Goal: Transaction & Acquisition: Book appointment/travel/reservation

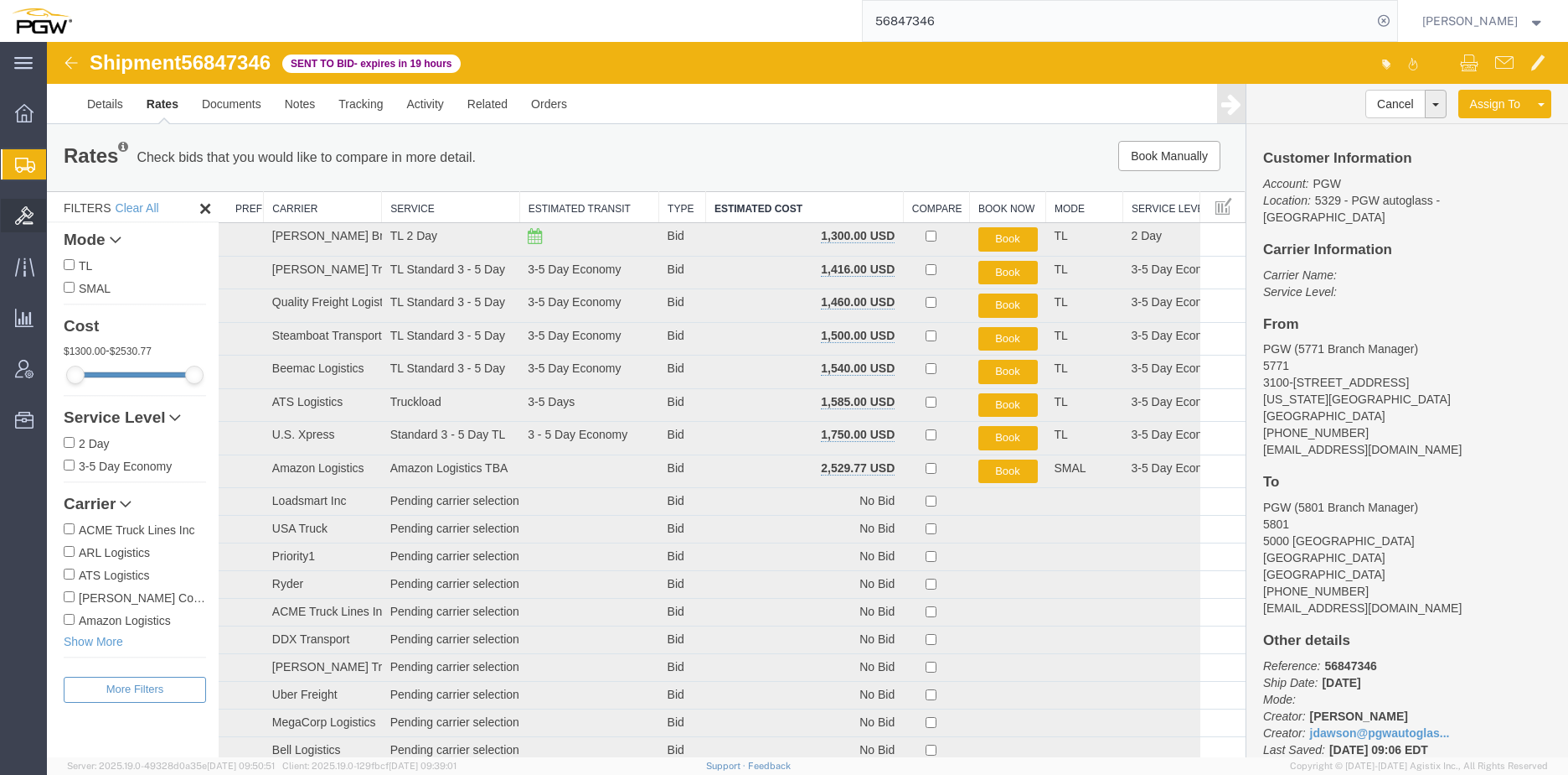
click at [52, 215] on span "Bids" at bounding box center [52, 216] width 12 height 34
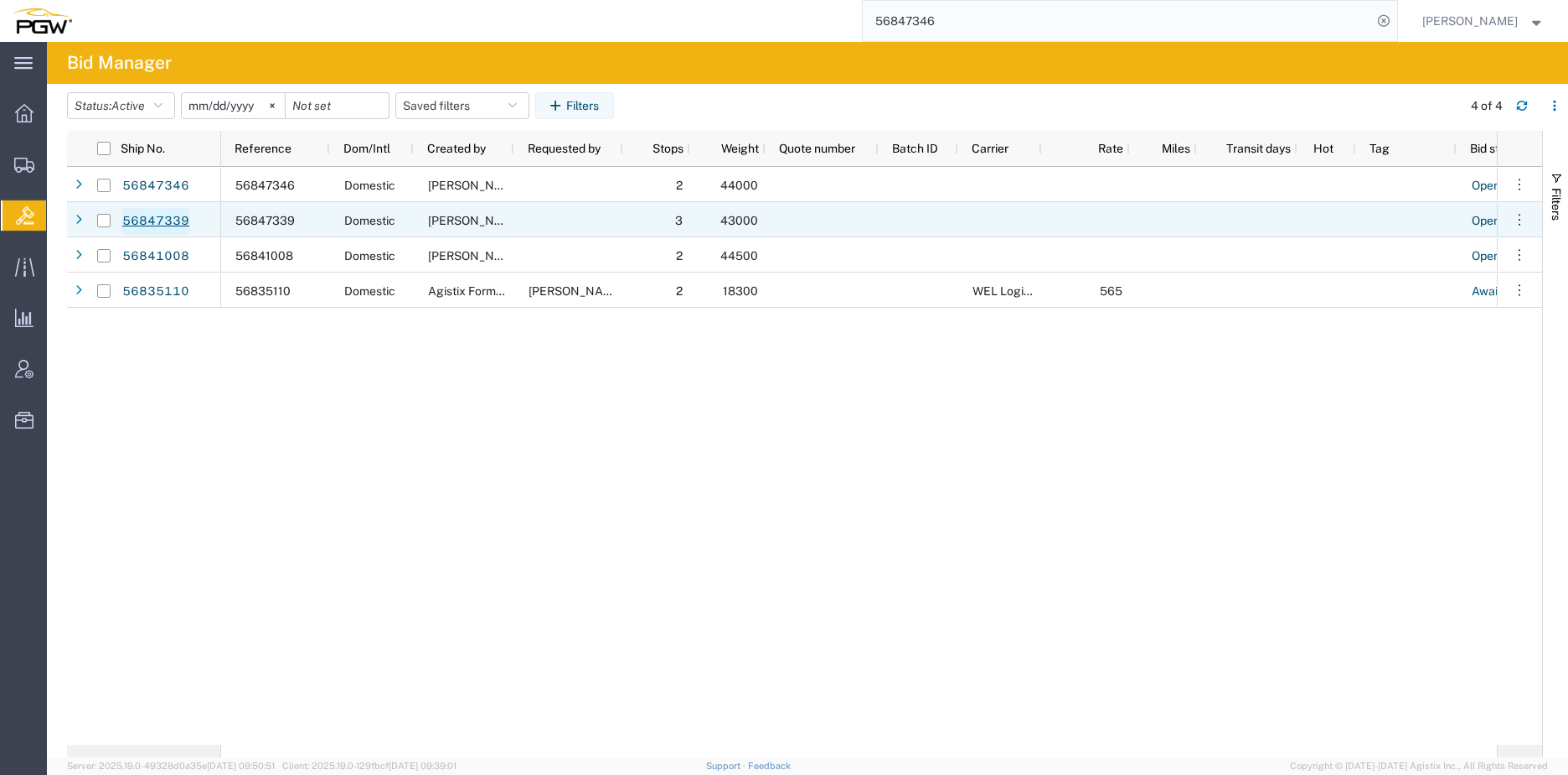
click at [167, 215] on link "56847339" at bounding box center [156, 221] width 69 height 27
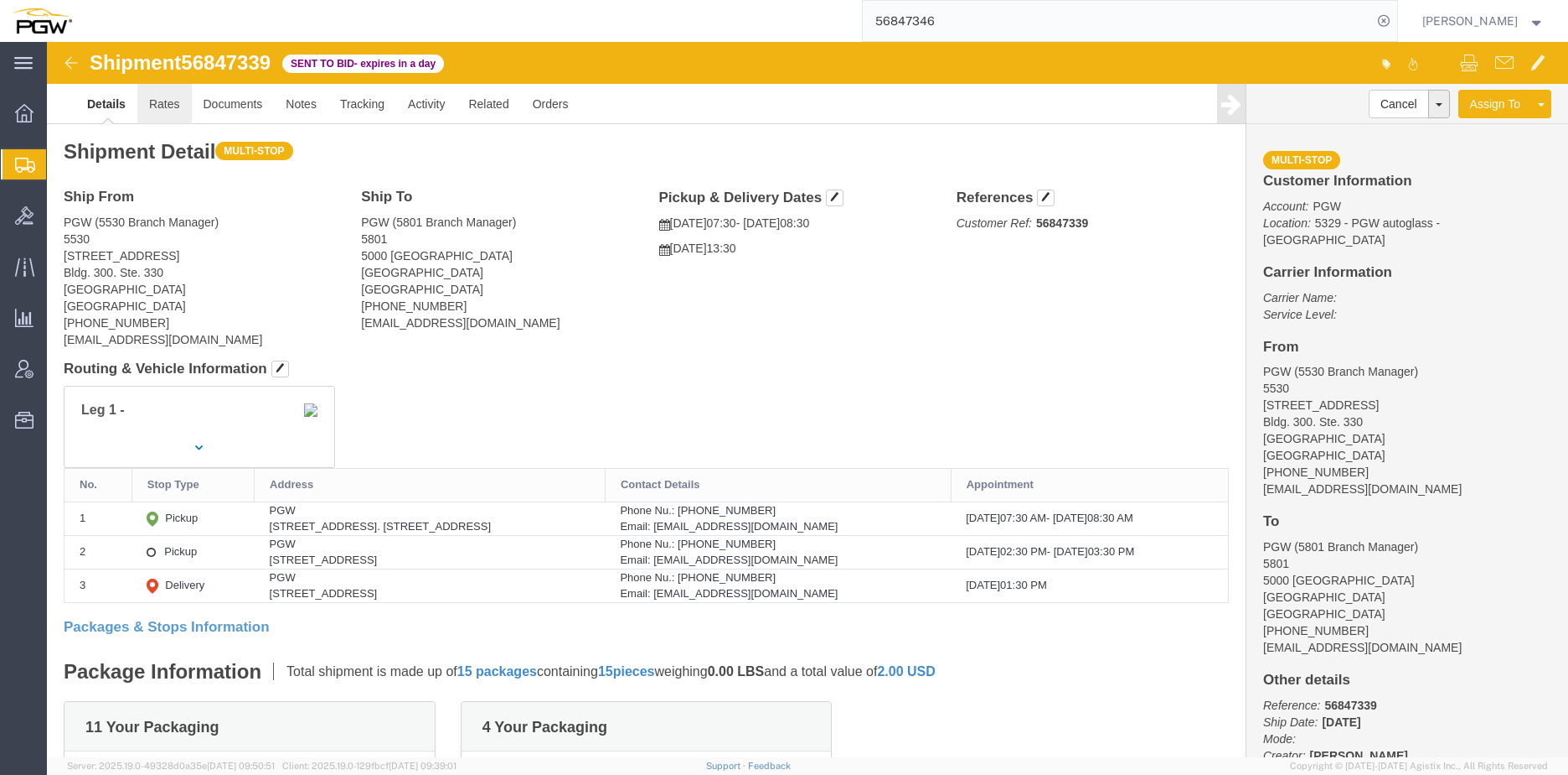
click link "Rates"
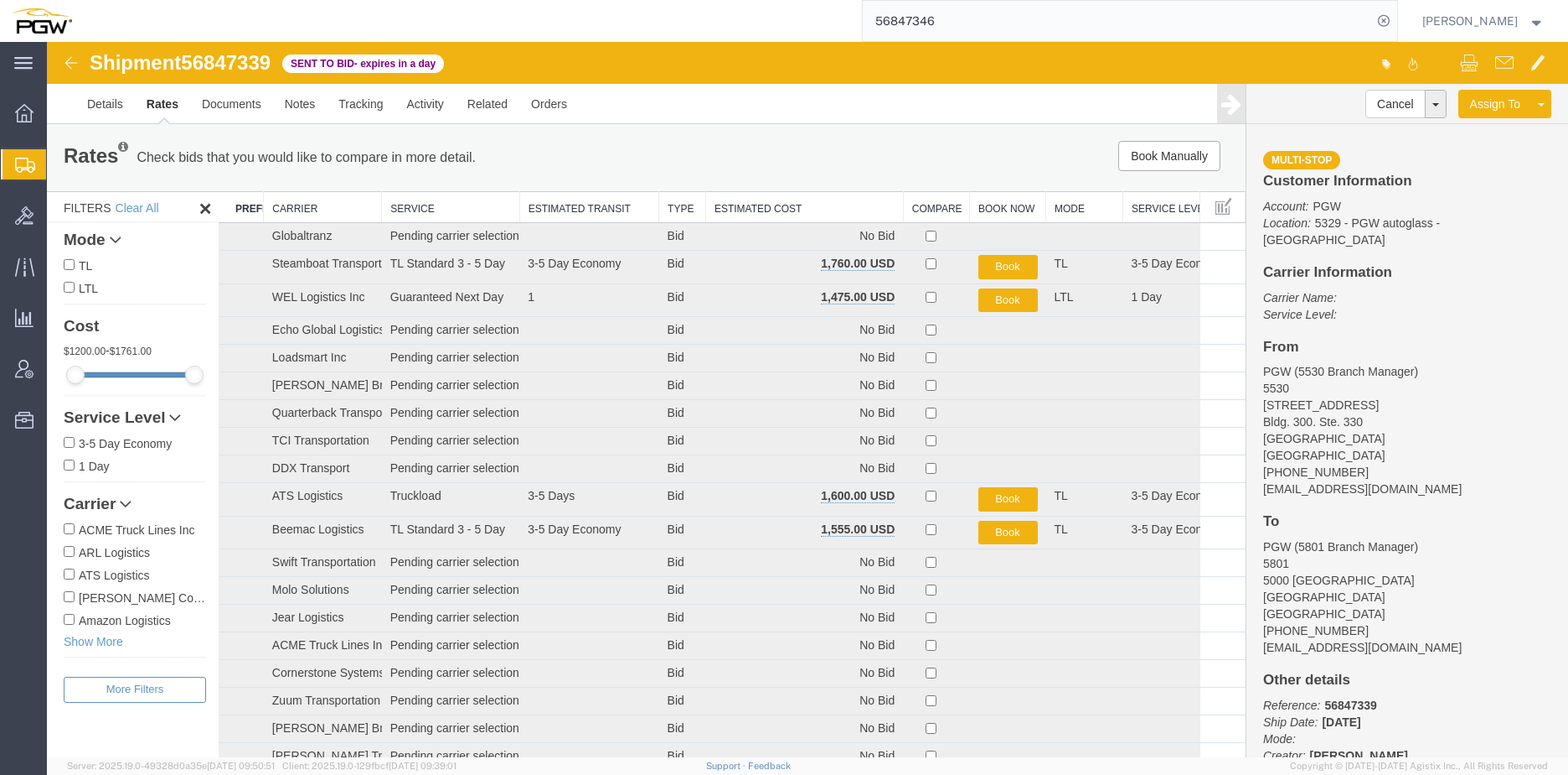
click at [793, 200] on th "Estimated Cost" at bounding box center [804, 207] width 198 height 31
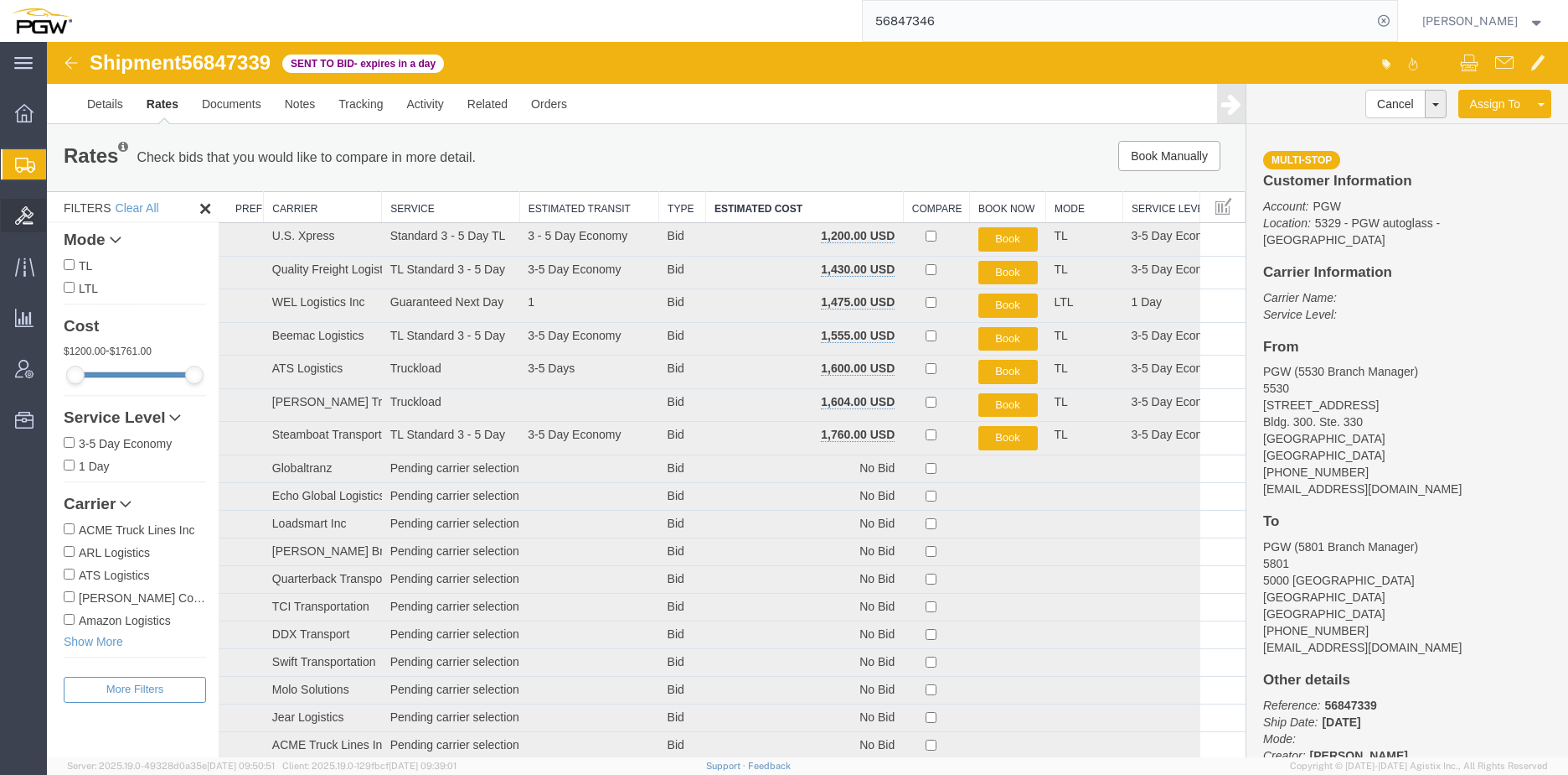
click at [58, 222] on span "Bids" at bounding box center [52, 216] width 12 height 34
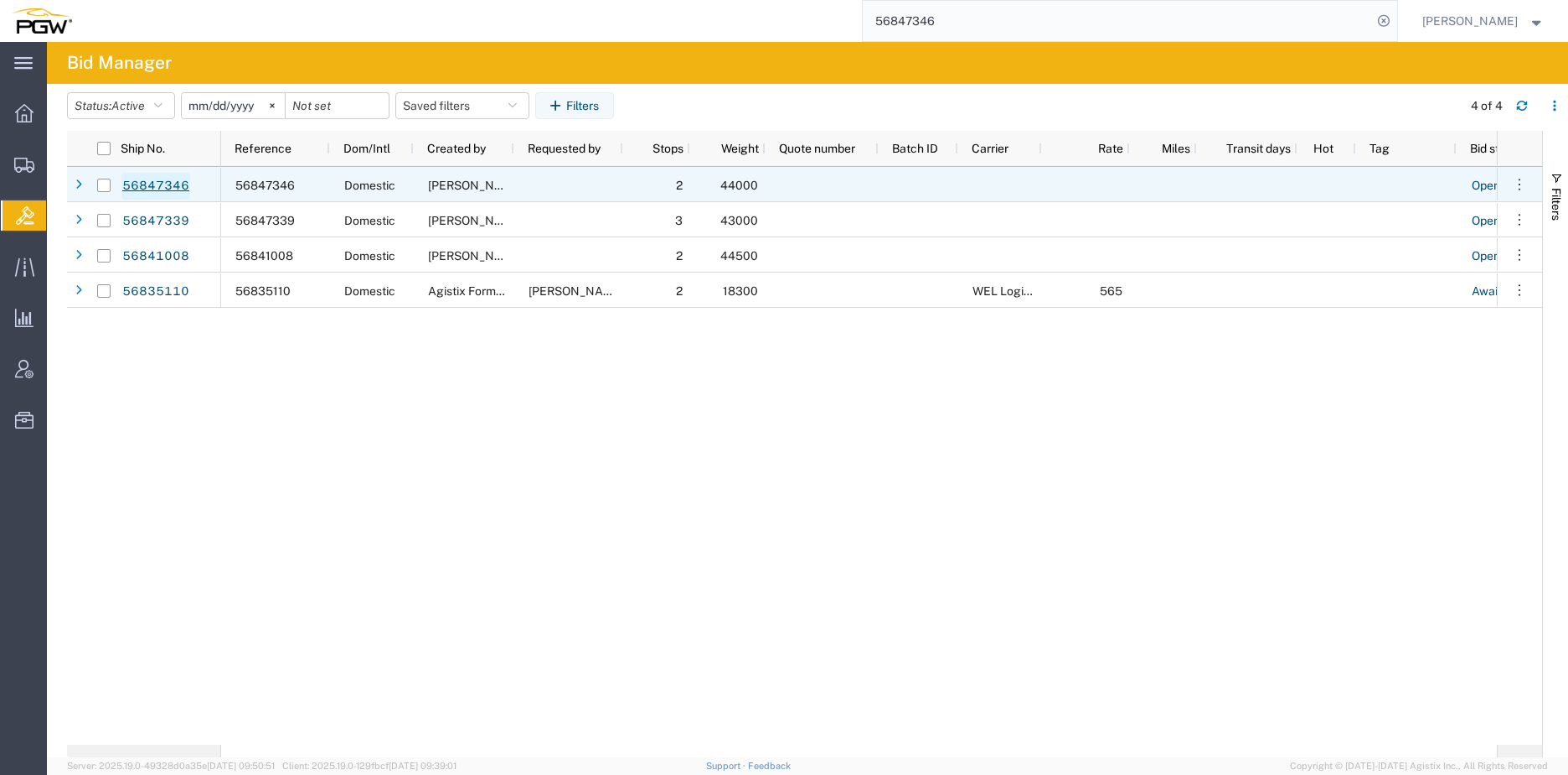
click at [174, 183] on link "56847346" at bounding box center [156, 186] width 69 height 27
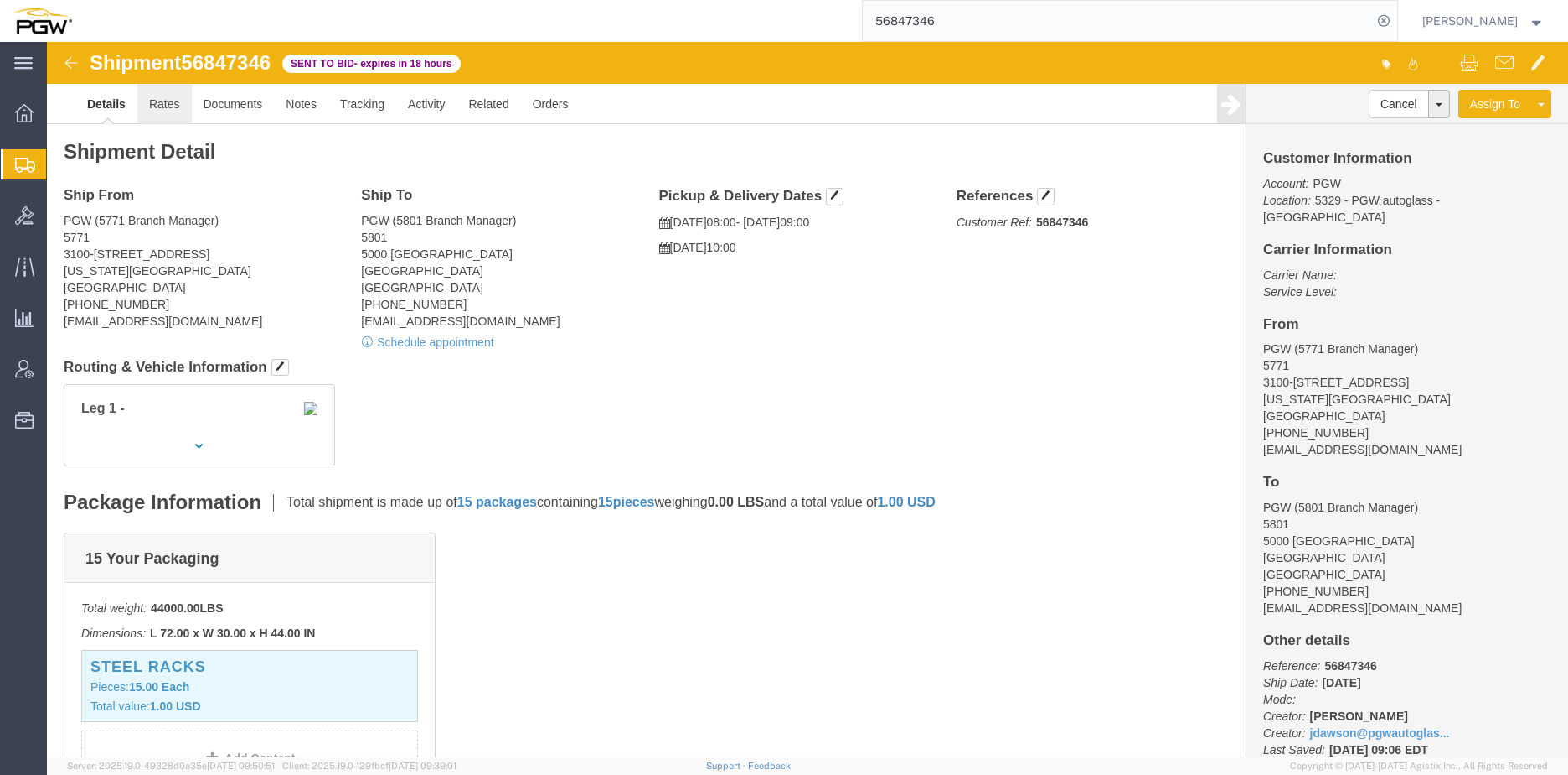
click link "Rates"
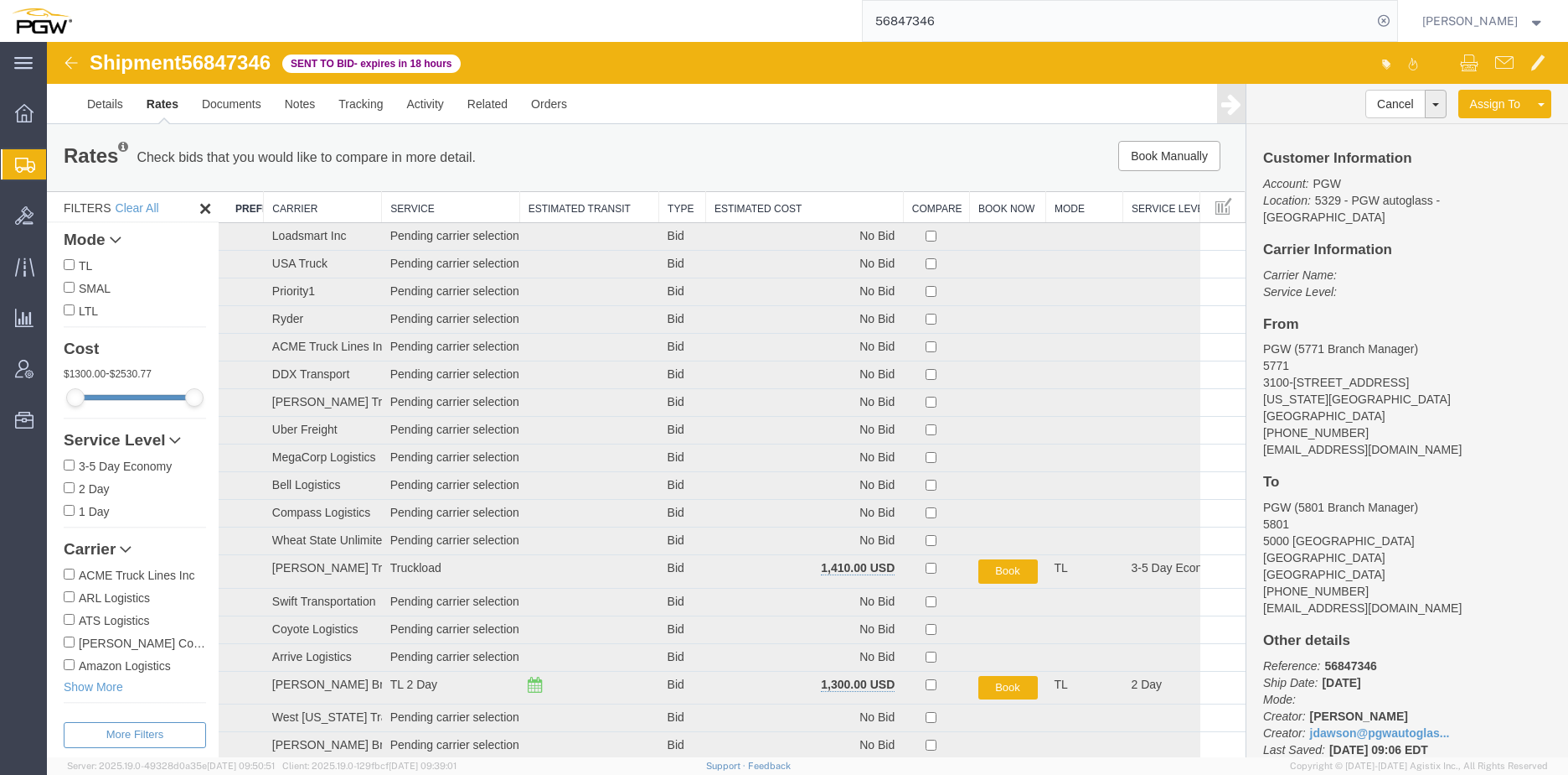
click at [722, 213] on th "Estimated Cost" at bounding box center [804, 207] width 198 height 31
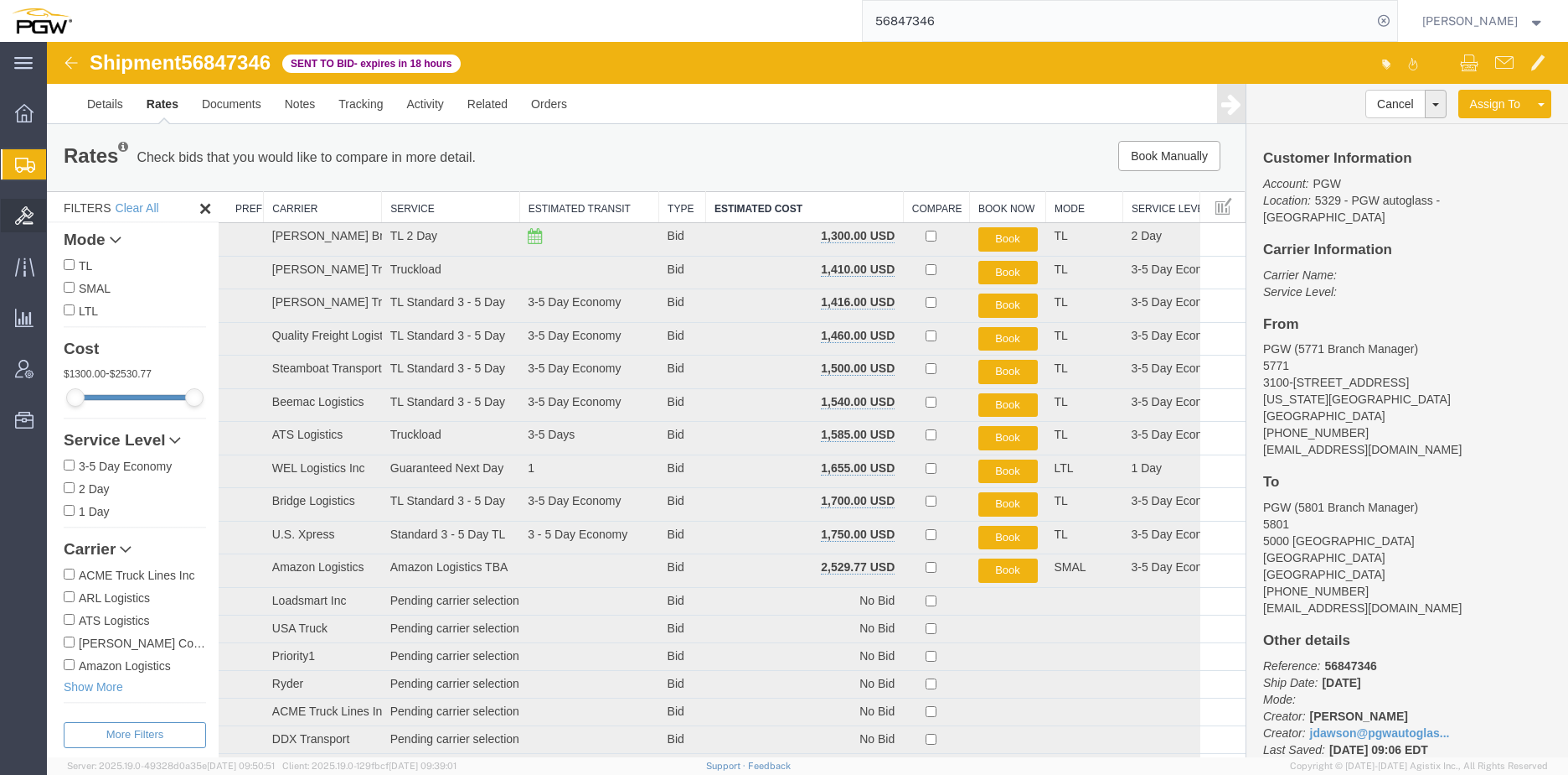
click at [58, 213] on span "Bids" at bounding box center [52, 216] width 12 height 34
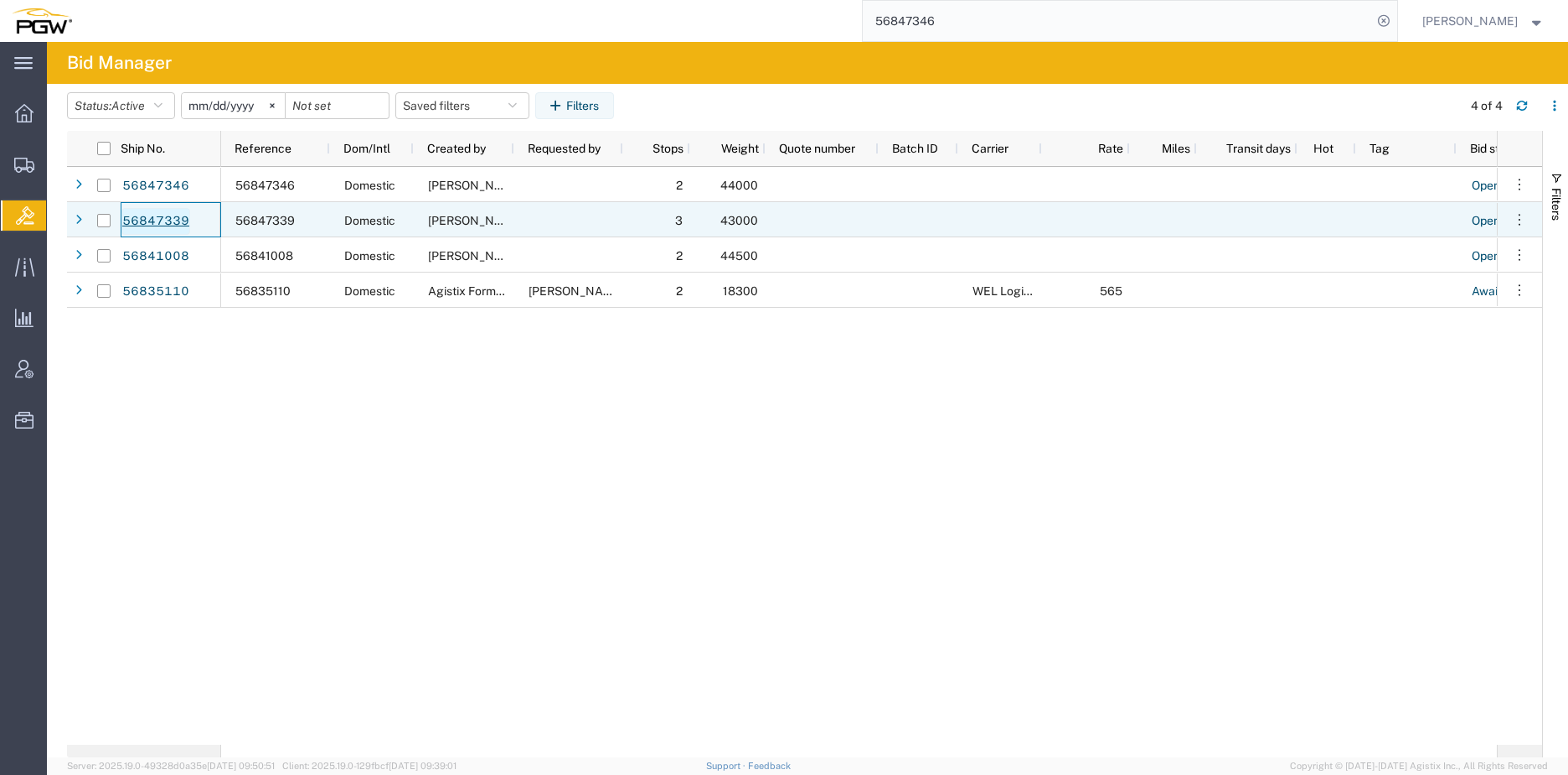
click at [169, 215] on link "56847339" at bounding box center [156, 221] width 69 height 27
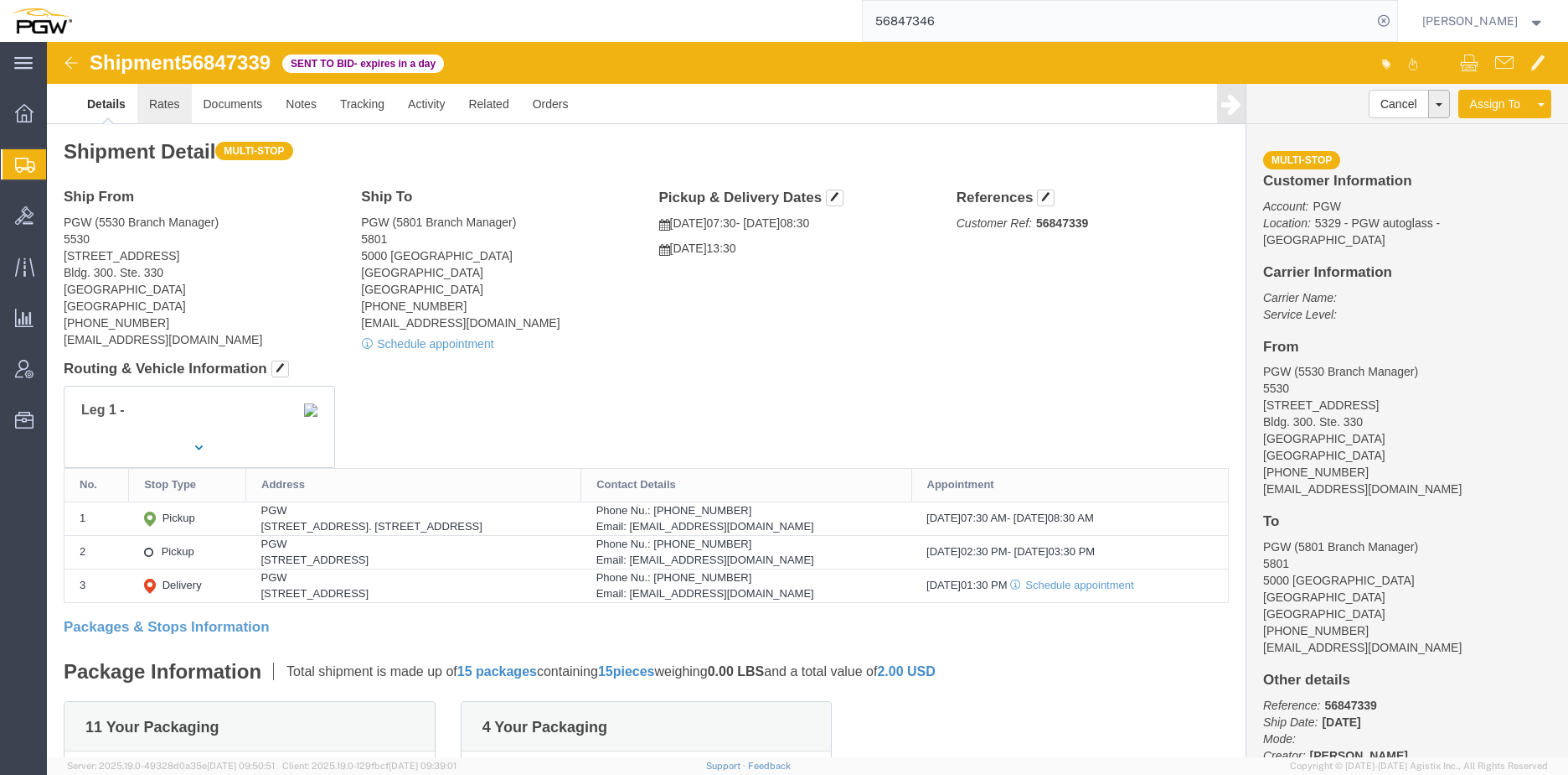
click link "Rates"
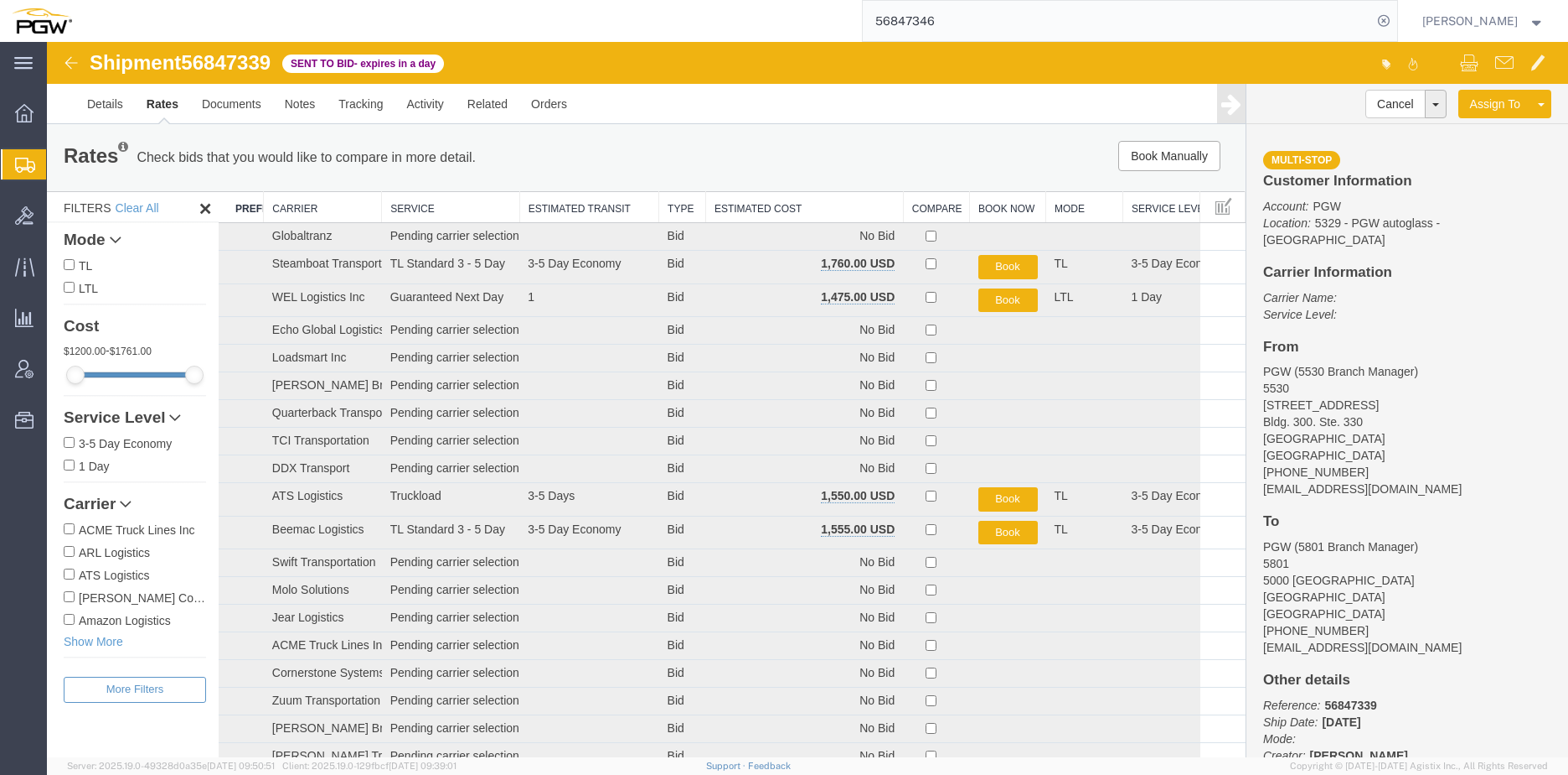
click at [738, 205] on th "Estimated Cost" at bounding box center [804, 207] width 198 height 31
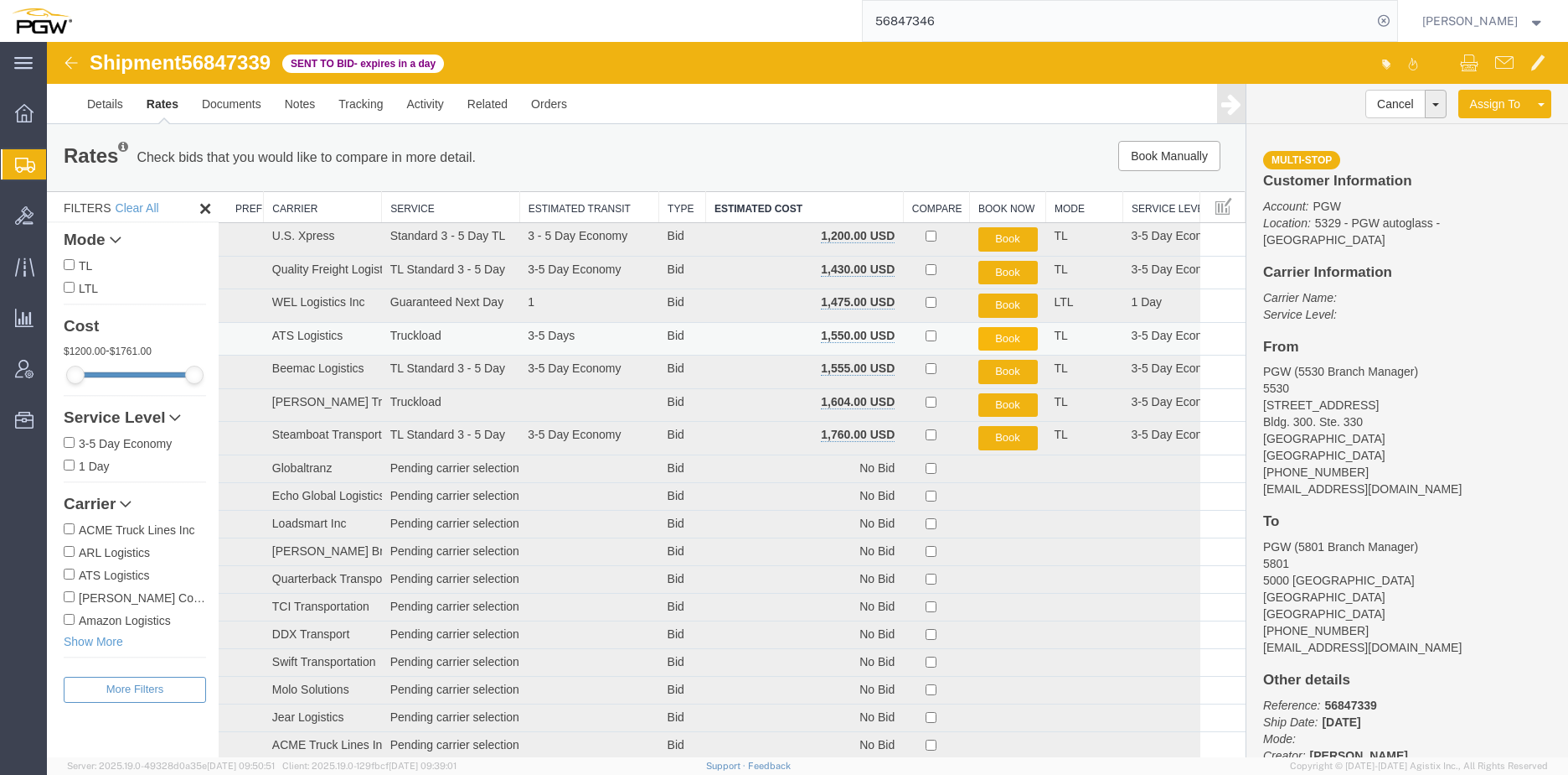
click at [993, 335] on button "Book" at bounding box center [1008, 339] width 60 height 24
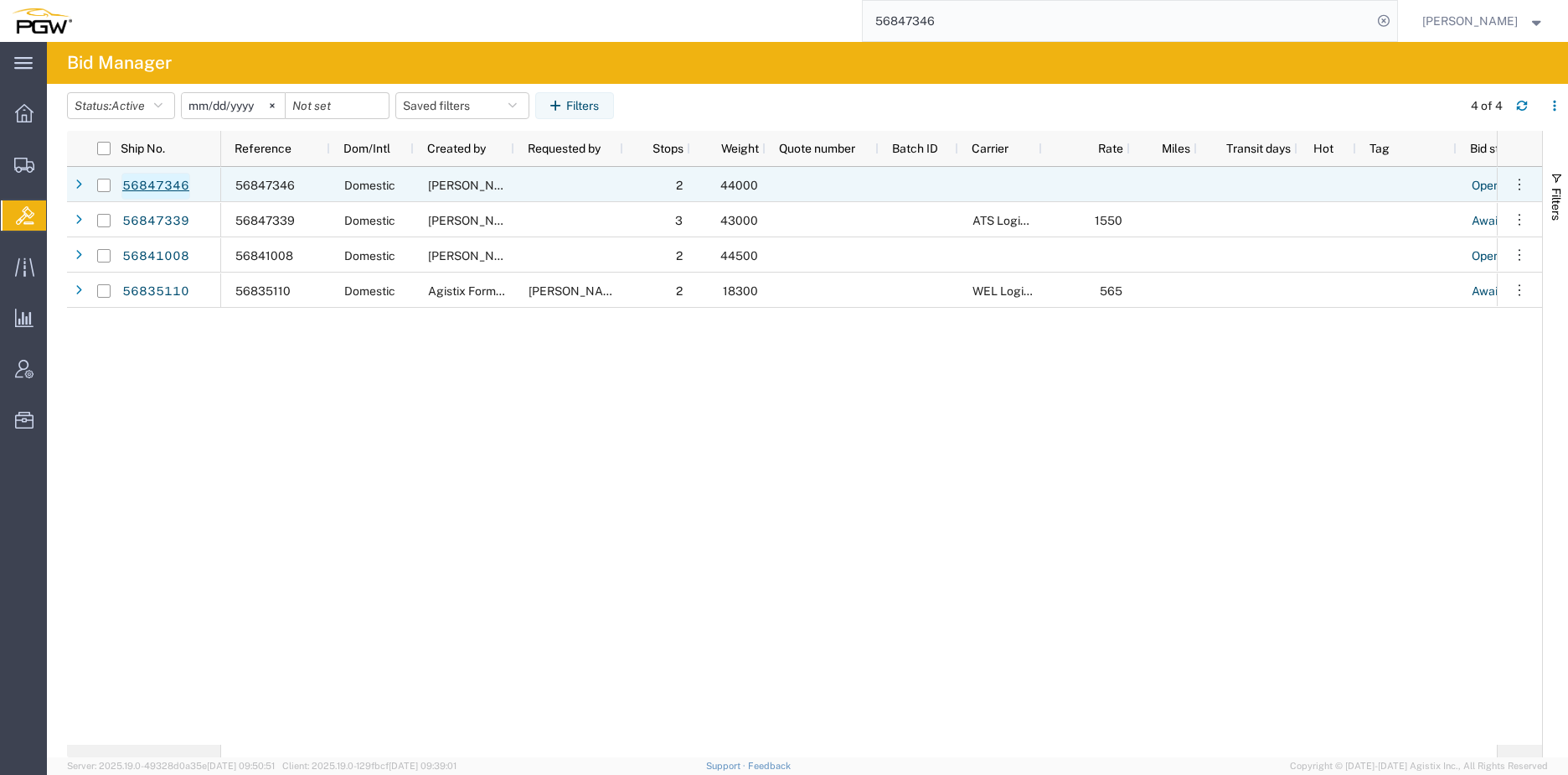
click at [170, 176] on link "56847346" at bounding box center [156, 186] width 69 height 27
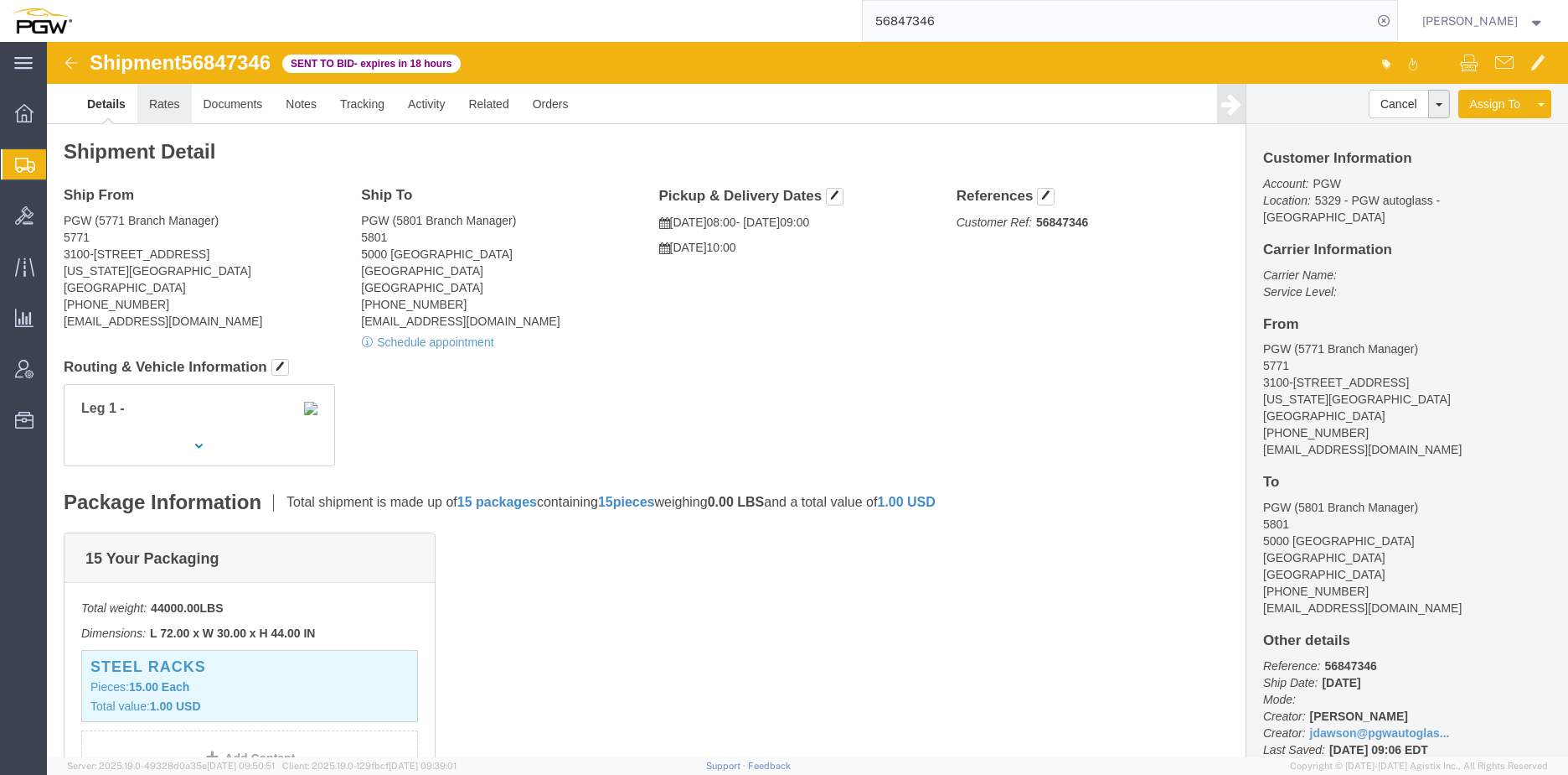
click link "Rates"
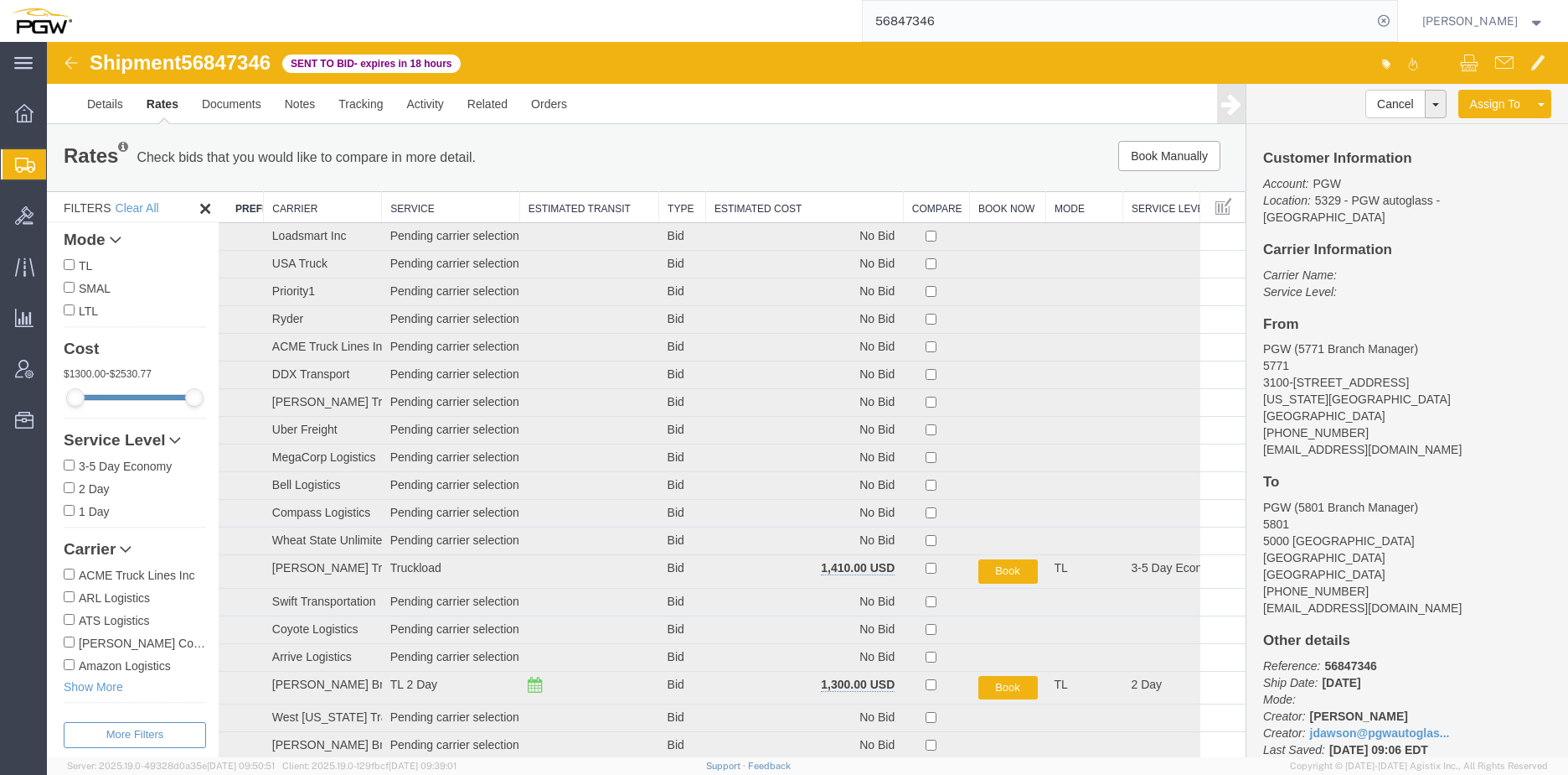
click at [741, 206] on th "Estimated Cost" at bounding box center [804, 207] width 198 height 31
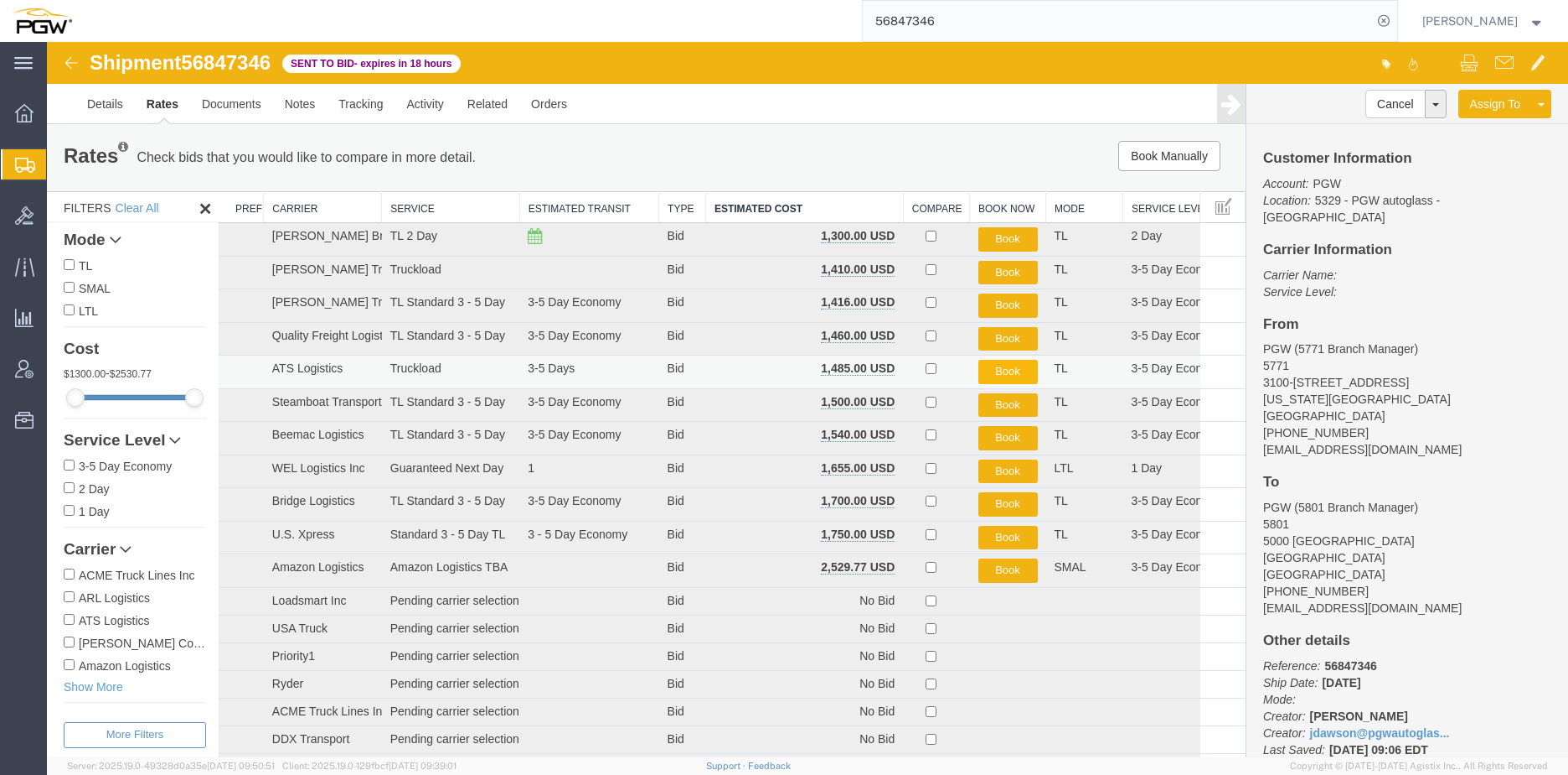
click at [1002, 374] on button "Book" at bounding box center [1008, 372] width 60 height 24
